Goal: Information Seeking & Learning: Understand process/instructions

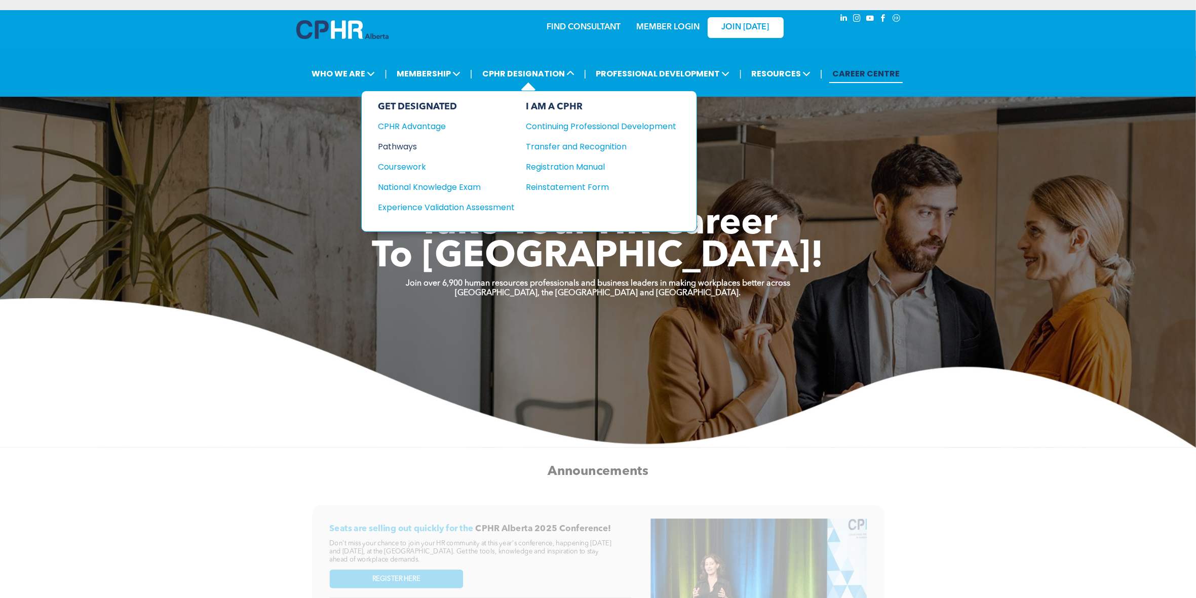
click at [413, 143] on div "Pathways" at bounding box center [439, 146] width 123 height 13
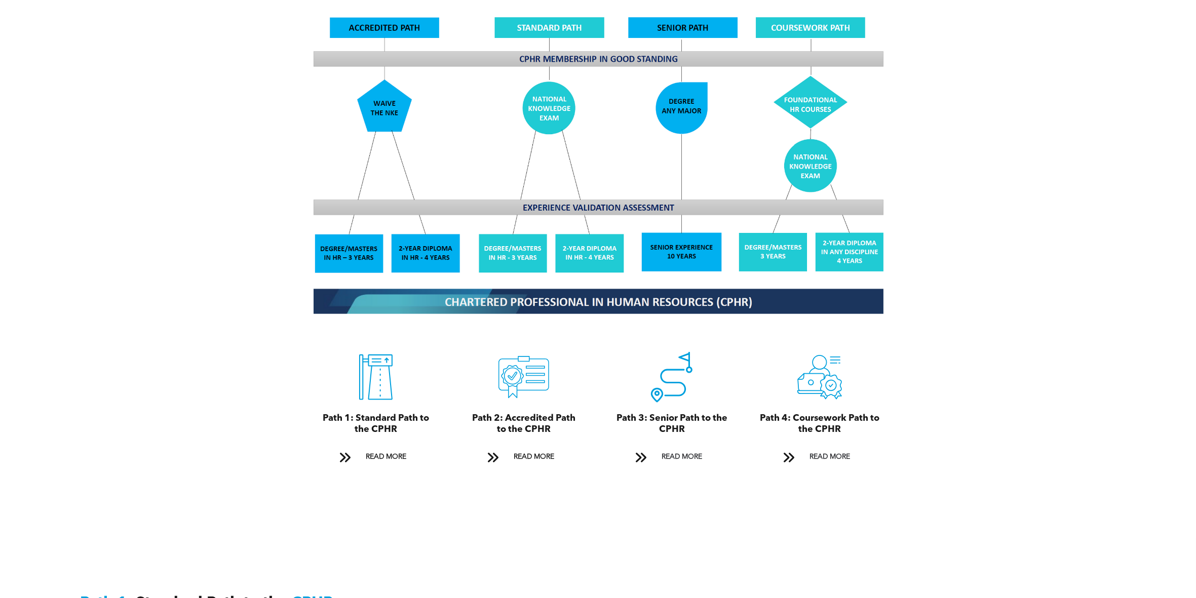
scroll to position [1013, 0]
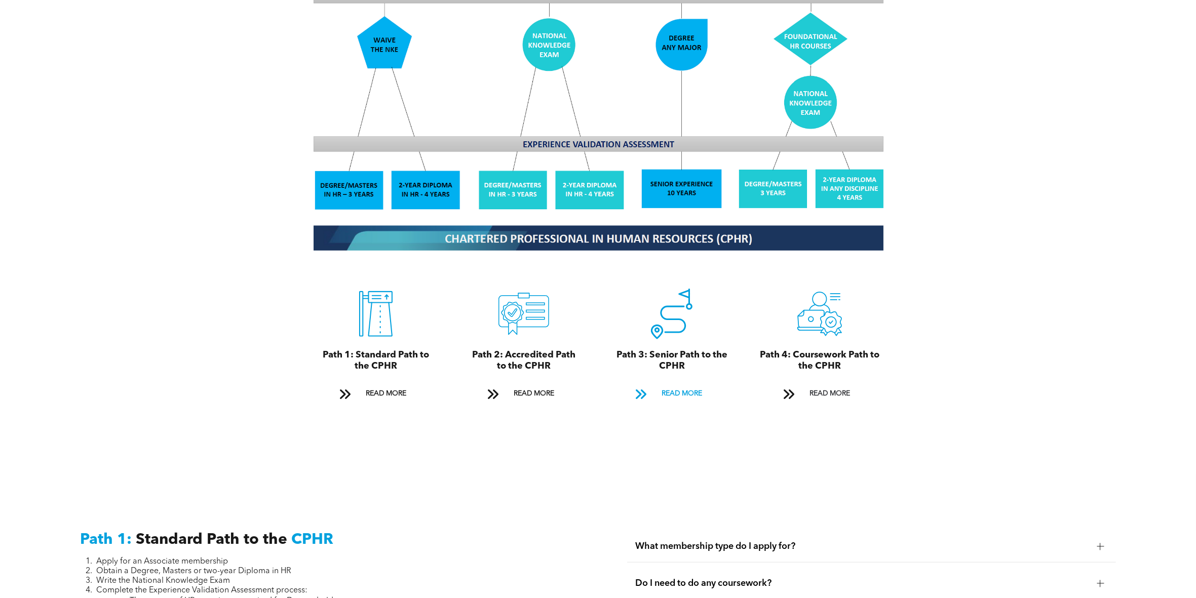
click at [667, 384] on span "READ MORE" at bounding box center [682, 393] width 48 height 19
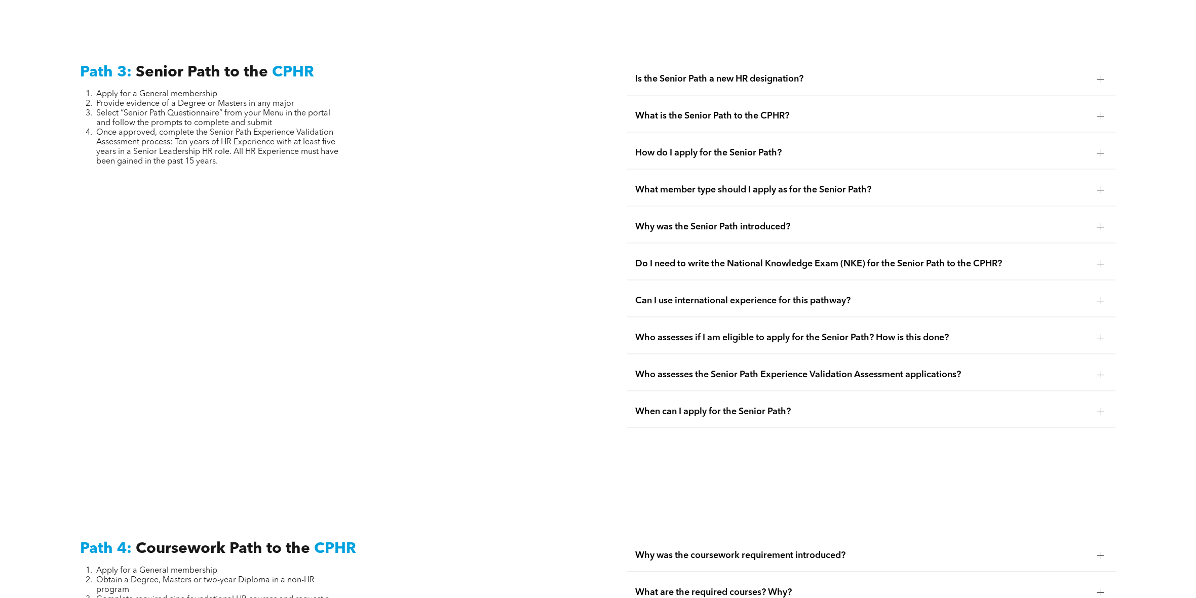
scroll to position [2619, 0]
click at [764, 73] on span "Is the Senior Path a new HR designation?" at bounding box center [861, 77] width 453 height 11
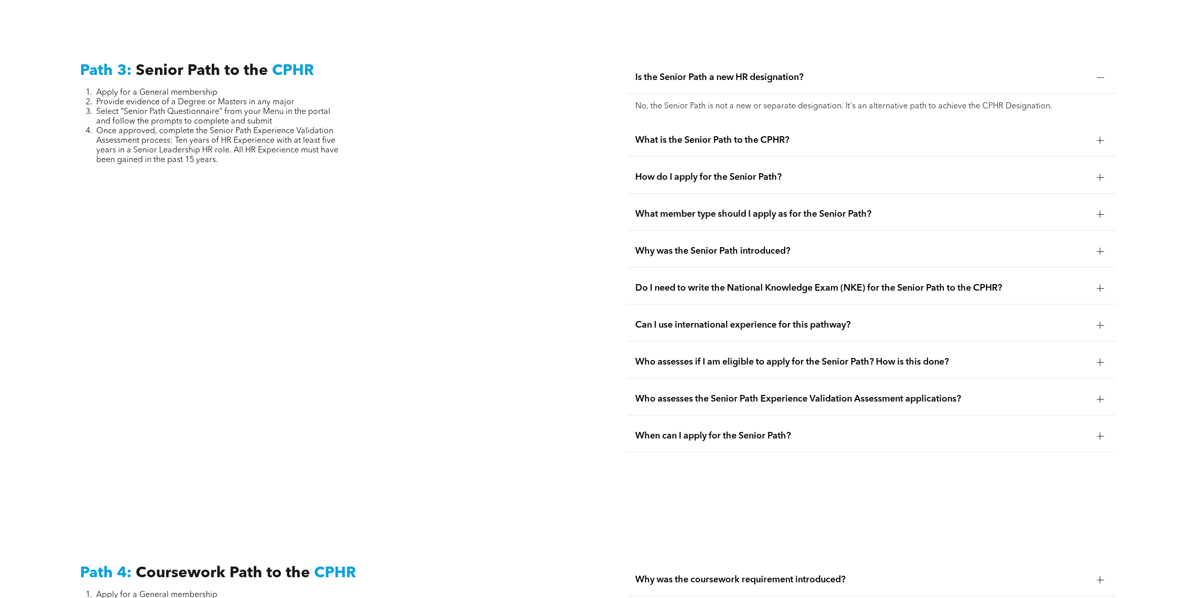
click at [751, 135] on span "What is the Senior Path to the CPHR?" at bounding box center [861, 140] width 453 height 11
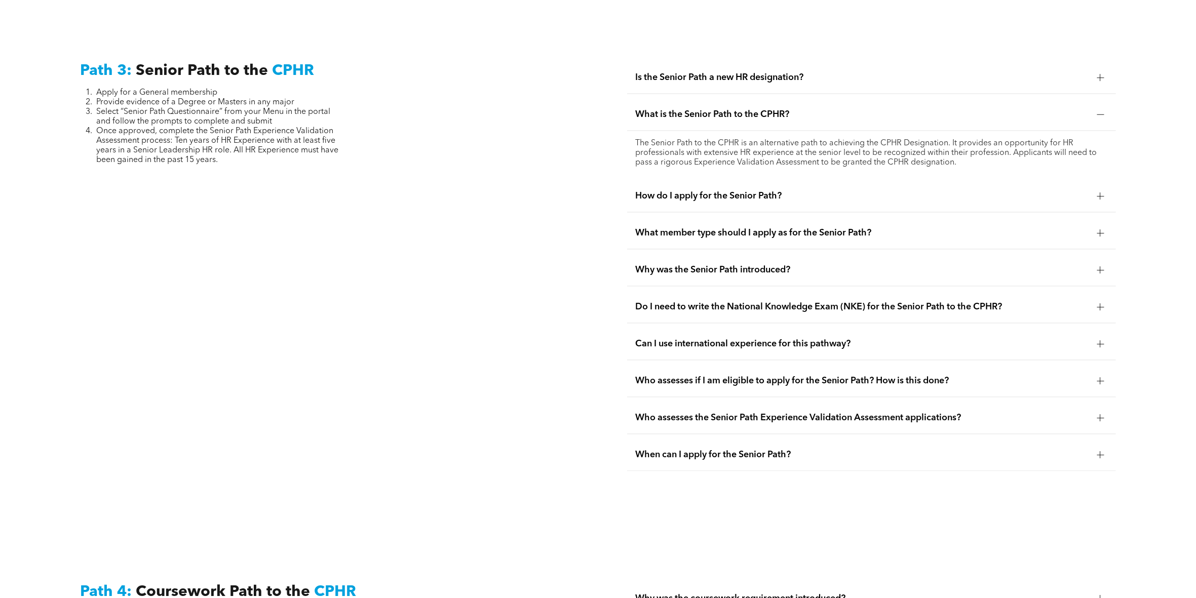
click at [769, 190] on span "How do I apply for the Senior Path?" at bounding box center [861, 195] width 453 height 11
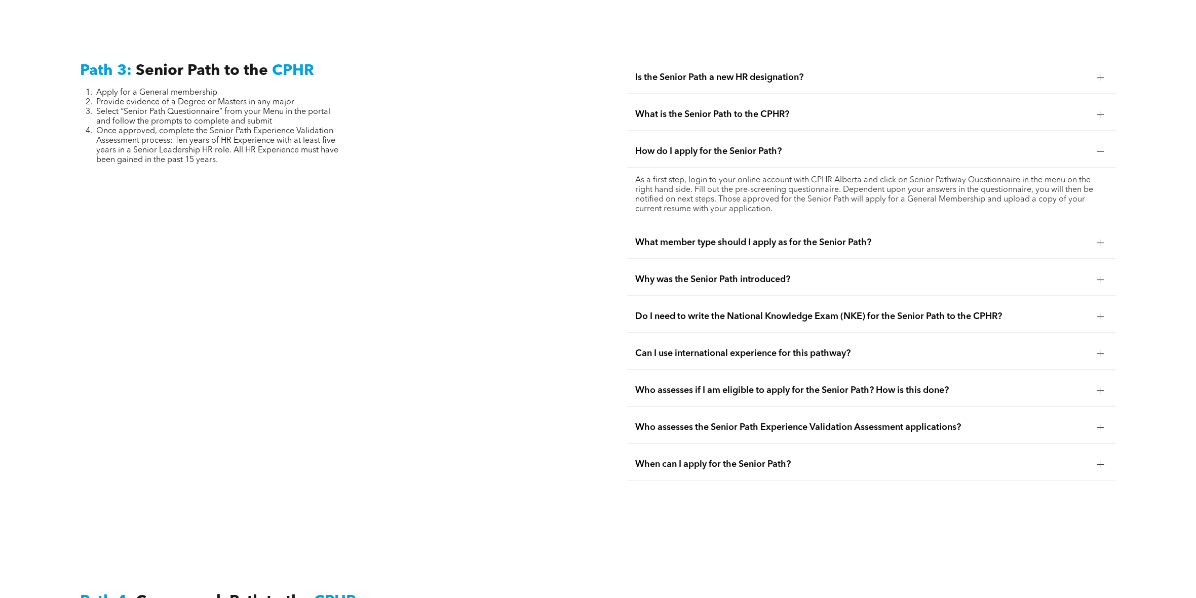
click at [779, 237] on span "What member type should I apply as for the Senior Path?" at bounding box center [861, 242] width 453 height 11
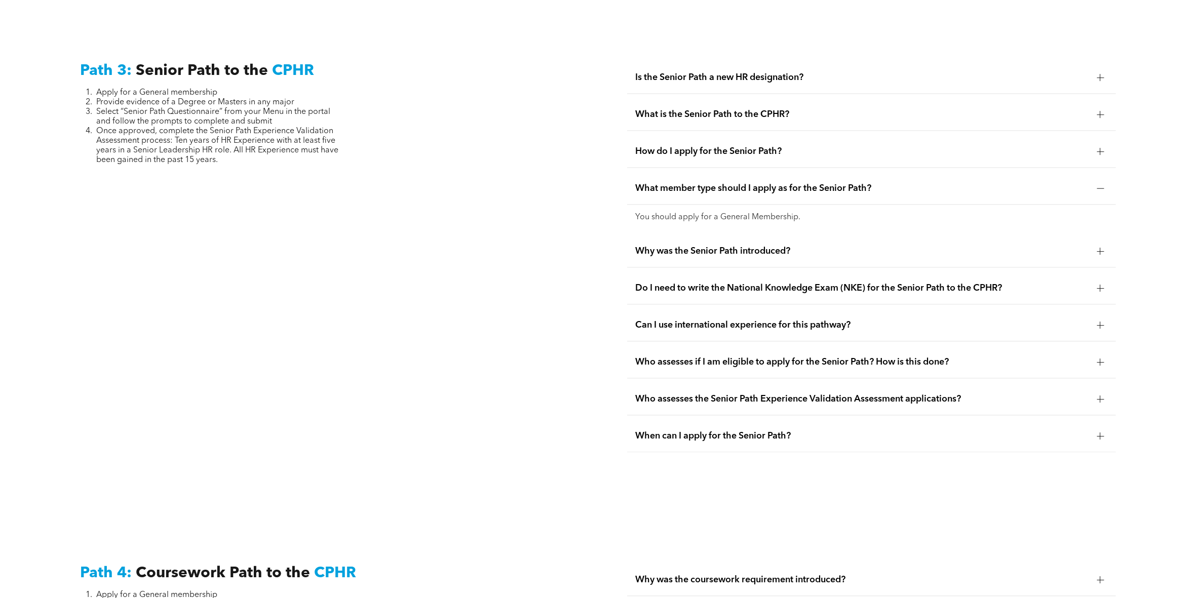
click at [777, 246] on span "Why was the Senior Path introduced?" at bounding box center [861, 251] width 453 height 11
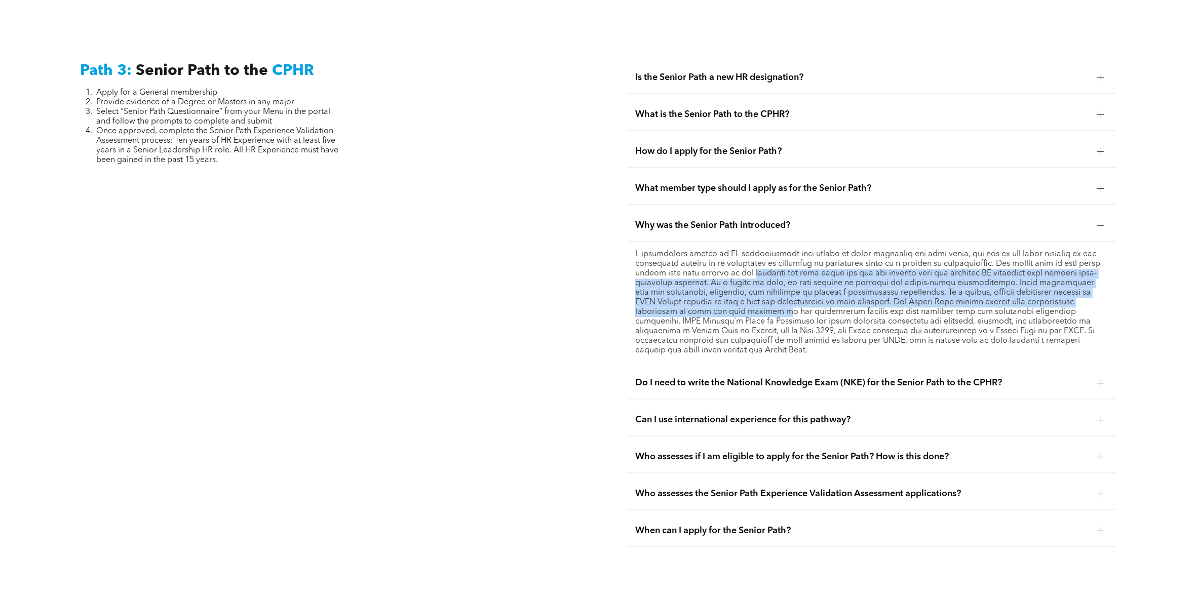
drag, startPoint x: 758, startPoint y: 264, endPoint x: 776, endPoint y: 309, distance: 48.3
click at [776, 309] on p at bounding box center [871, 303] width 473 height 106
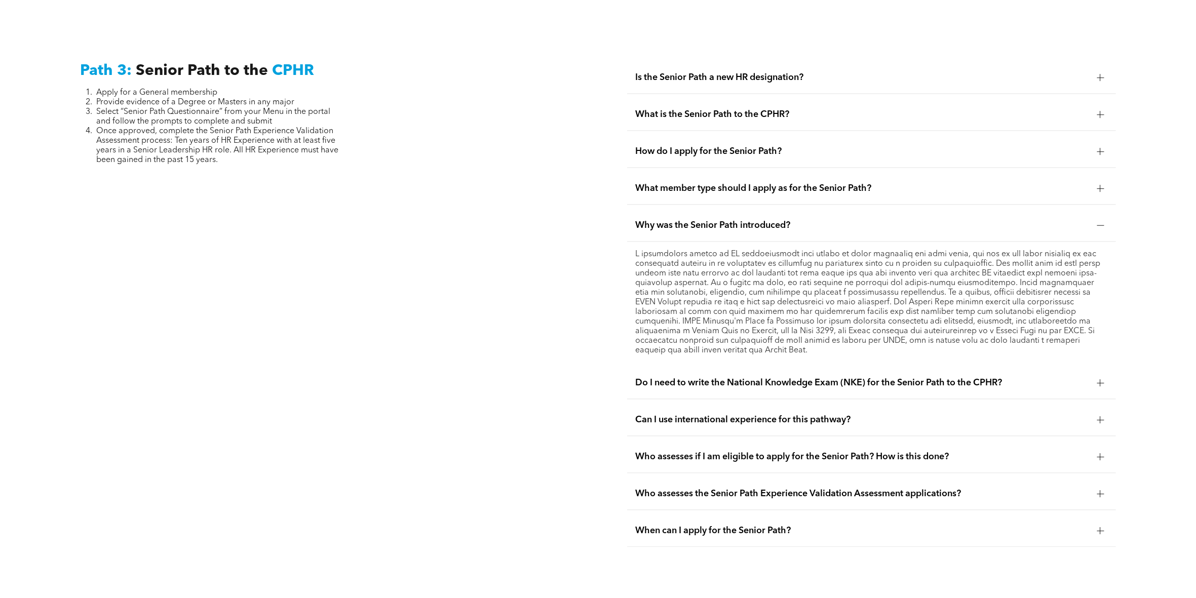
click at [761, 323] on p at bounding box center [871, 303] width 473 height 106
click at [736, 451] on span "Who assesses if I am eligible to apply for the Senior Path? How is this done?" at bounding box center [861, 456] width 453 height 11
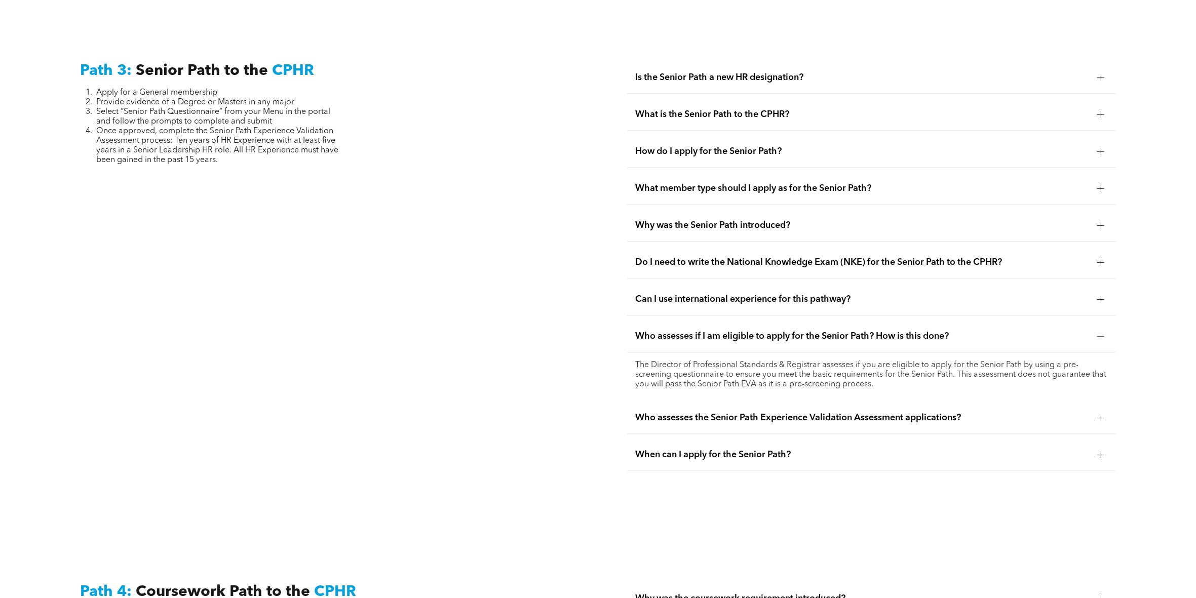
click at [720, 414] on span "Who assesses the Senior Path Experience Validation Assessment applications?" at bounding box center [861, 417] width 453 height 11
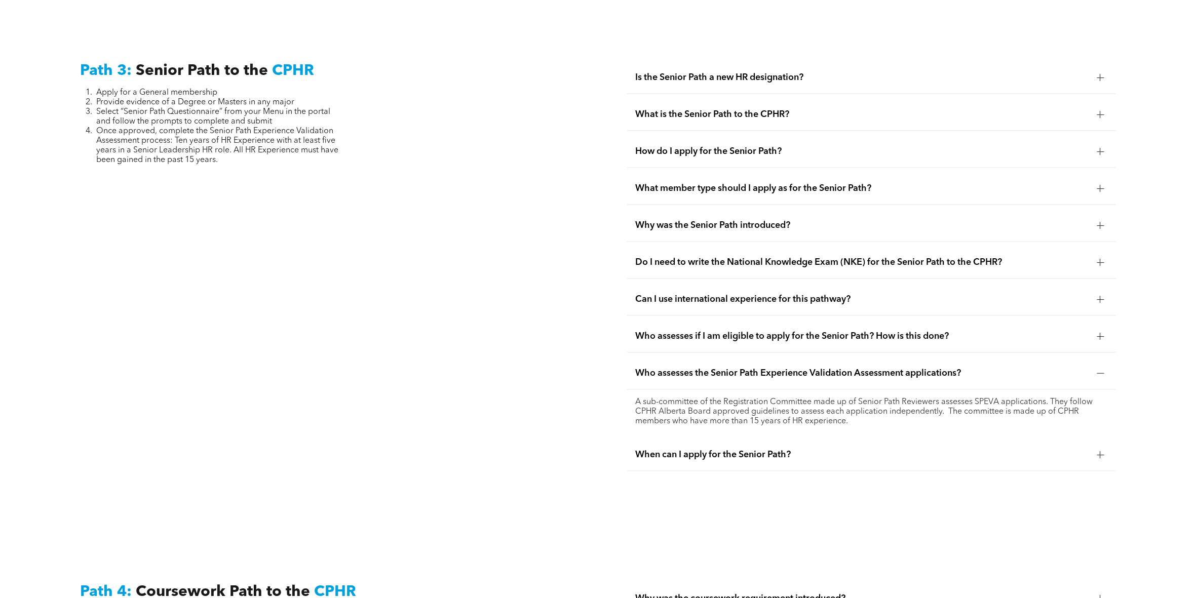
click at [760, 267] on div "Do I need to write the National Knowledge Exam (NKE) for the Senior Path to the…" at bounding box center [871, 263] width 489 height 32
